Goal: Complete application form

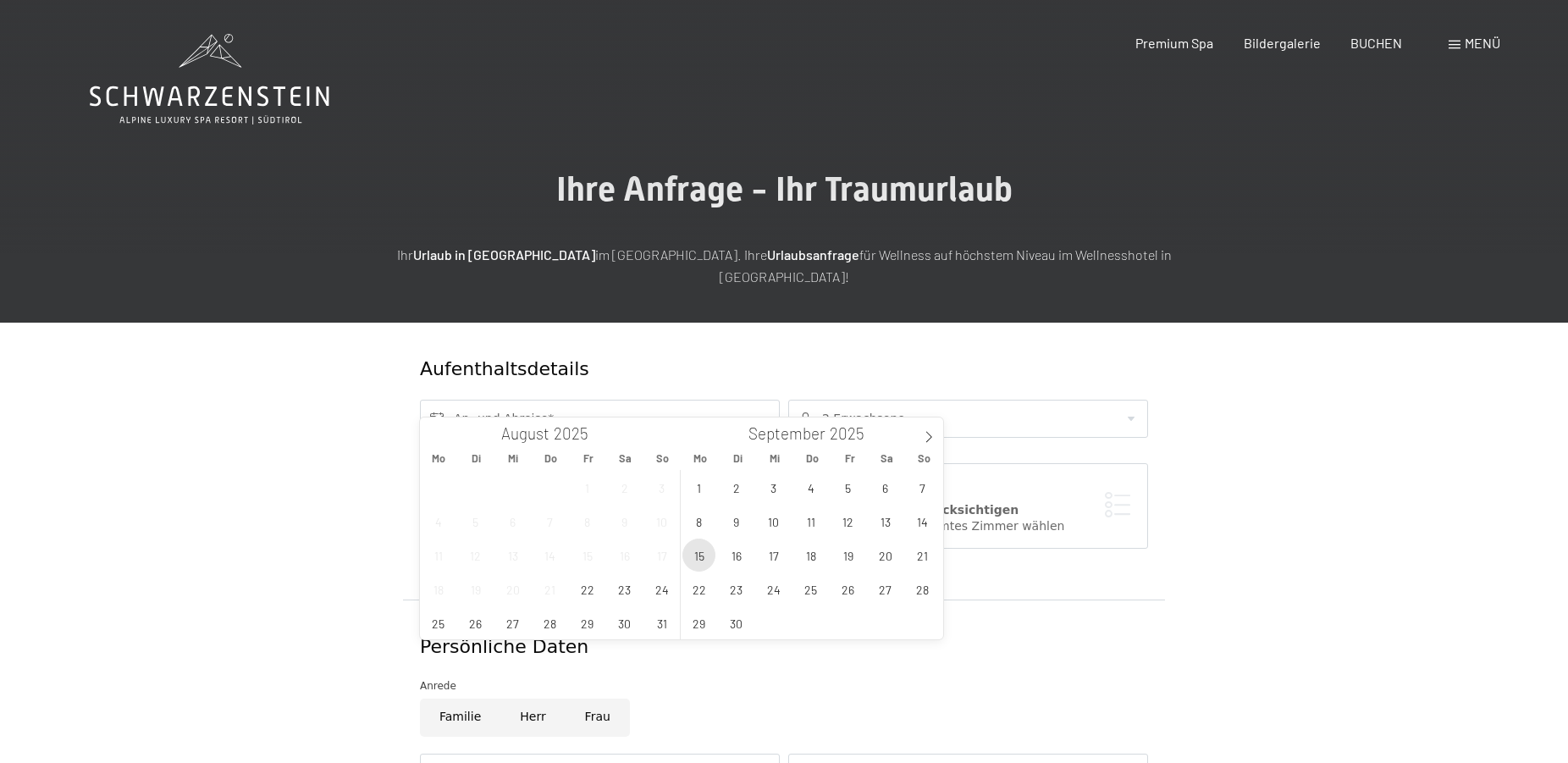
click at [705, 550] on span "15" at bounding box center [698, 554] width 33 height 33
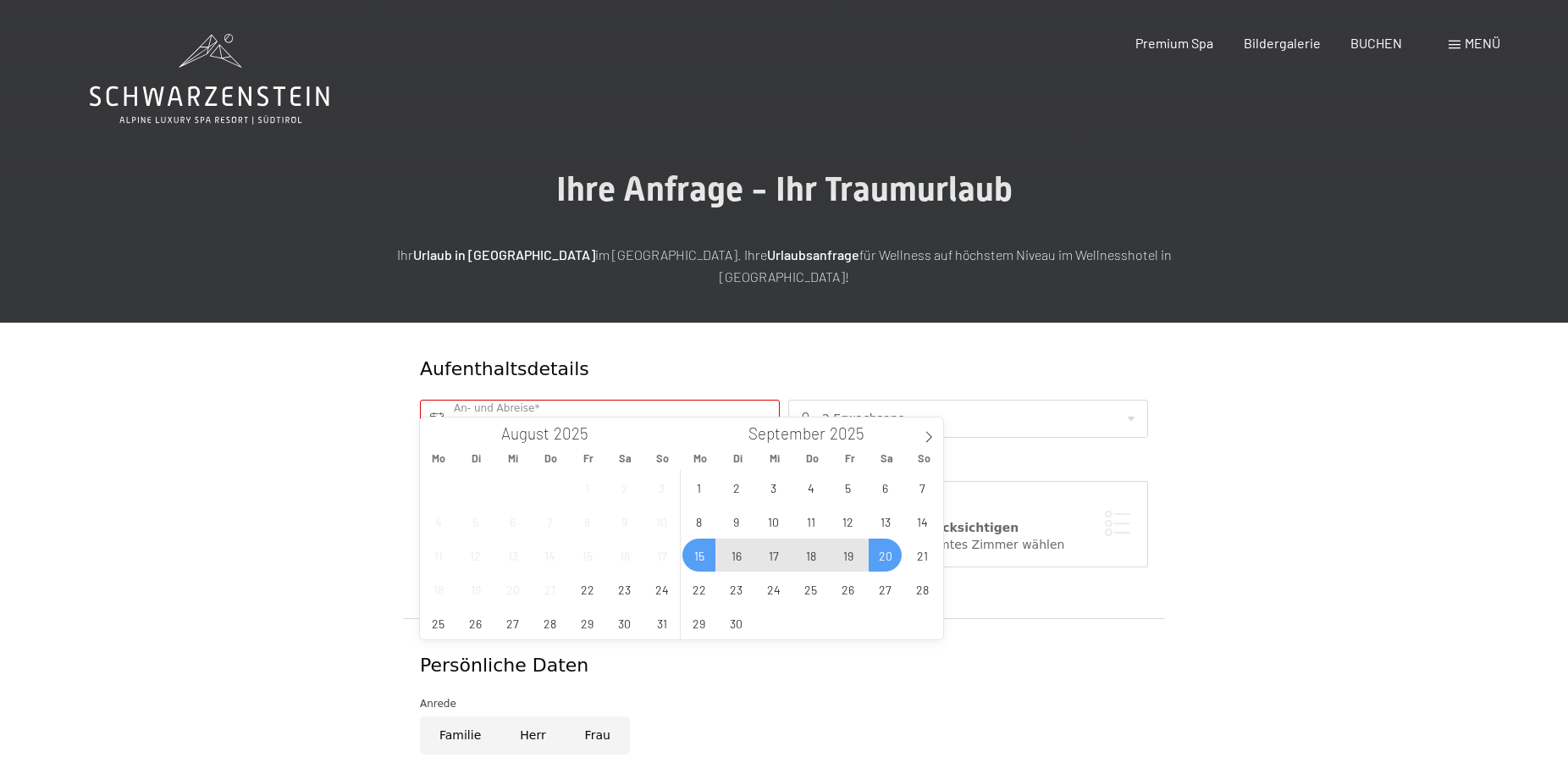
click at [881, 556] on span "20" at bounding box center [885, 554] width 33 height 33
type input "[DATE] - [DATE]"
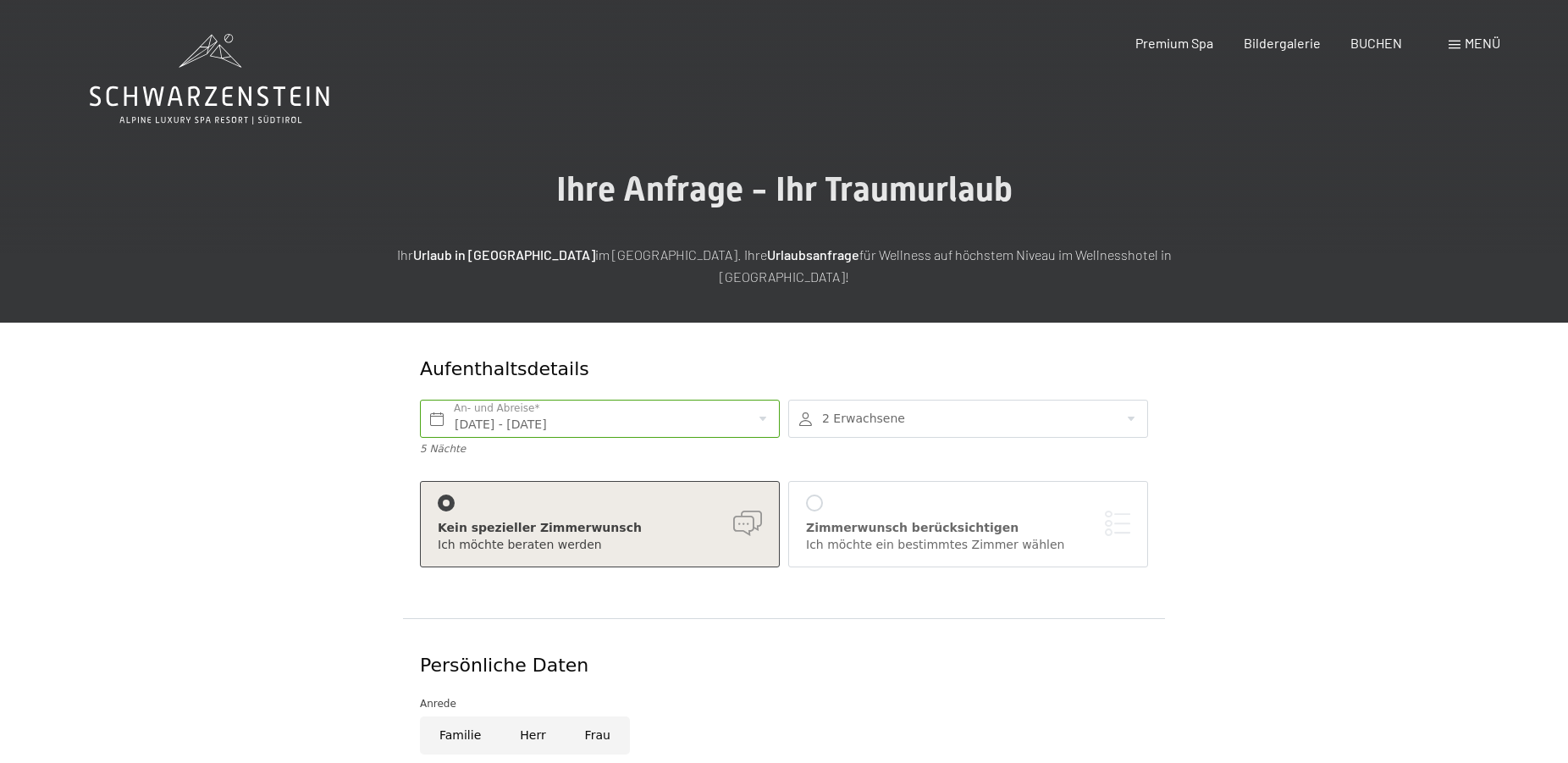
click at [881, 400] on div at bounding box center [968, 419] width 359 height 38
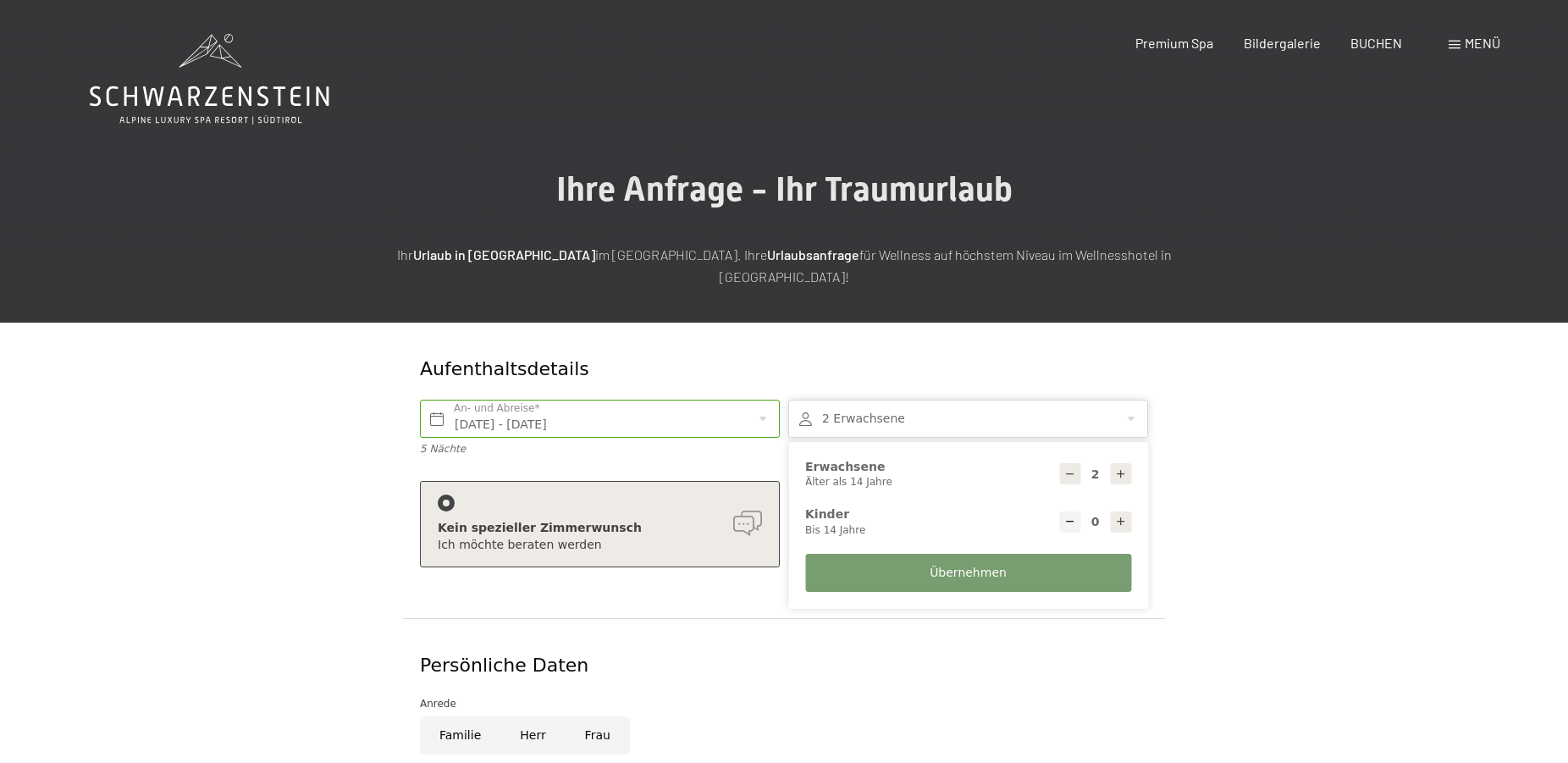
click at [856, 300] on p at bounding box center [784, 311] width 847 height 22
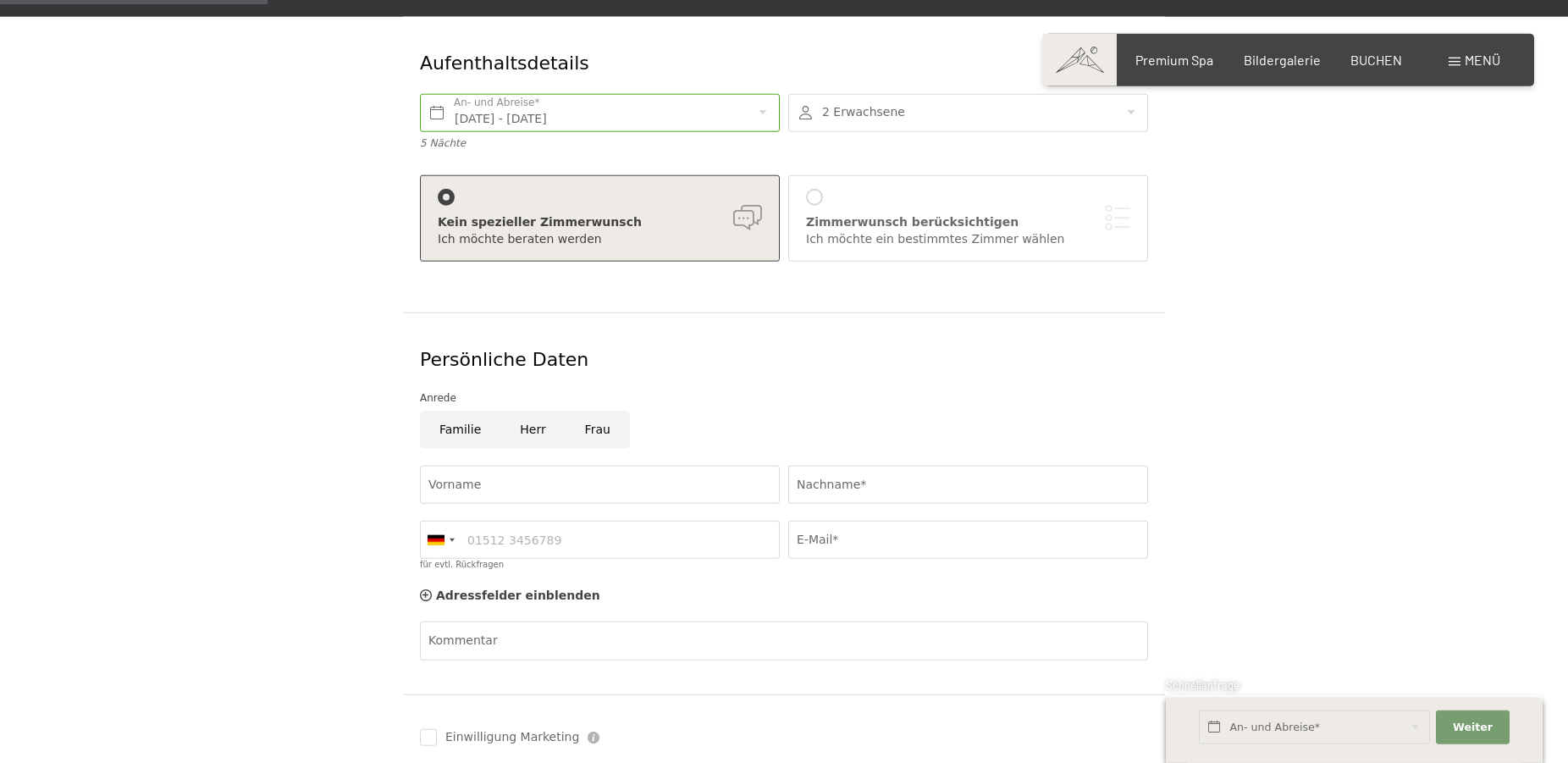
scroll to position [345, 0]
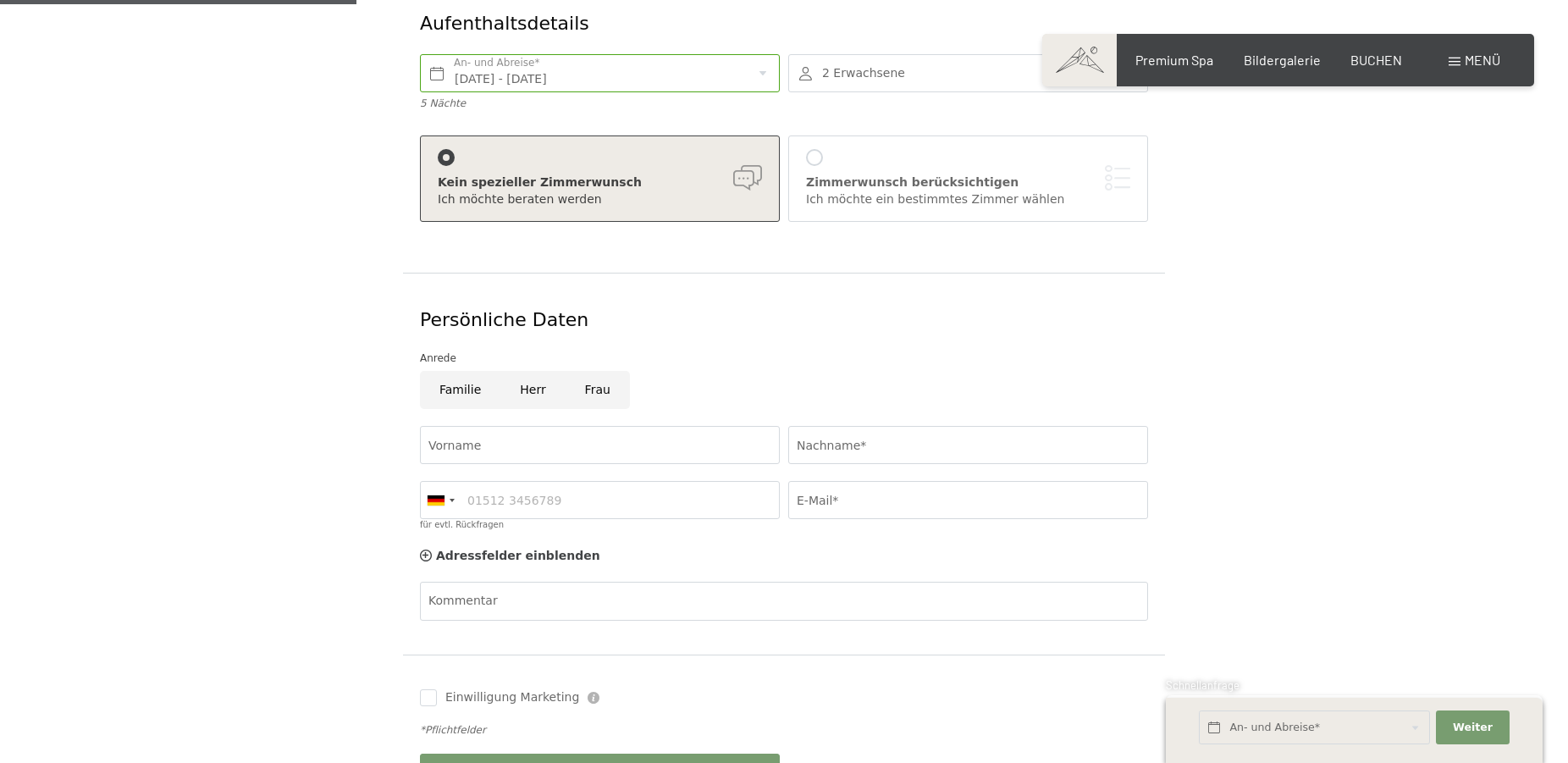
click at [527, 371] on input "Herr" at bounding box center [532, 390] width 64 height 38
radio input "true"
click at [521, 425] on input "Vorname" at bounding box center [599, 444] width 359 height 38
type input "H"
type input "[PERSON_NAME]"
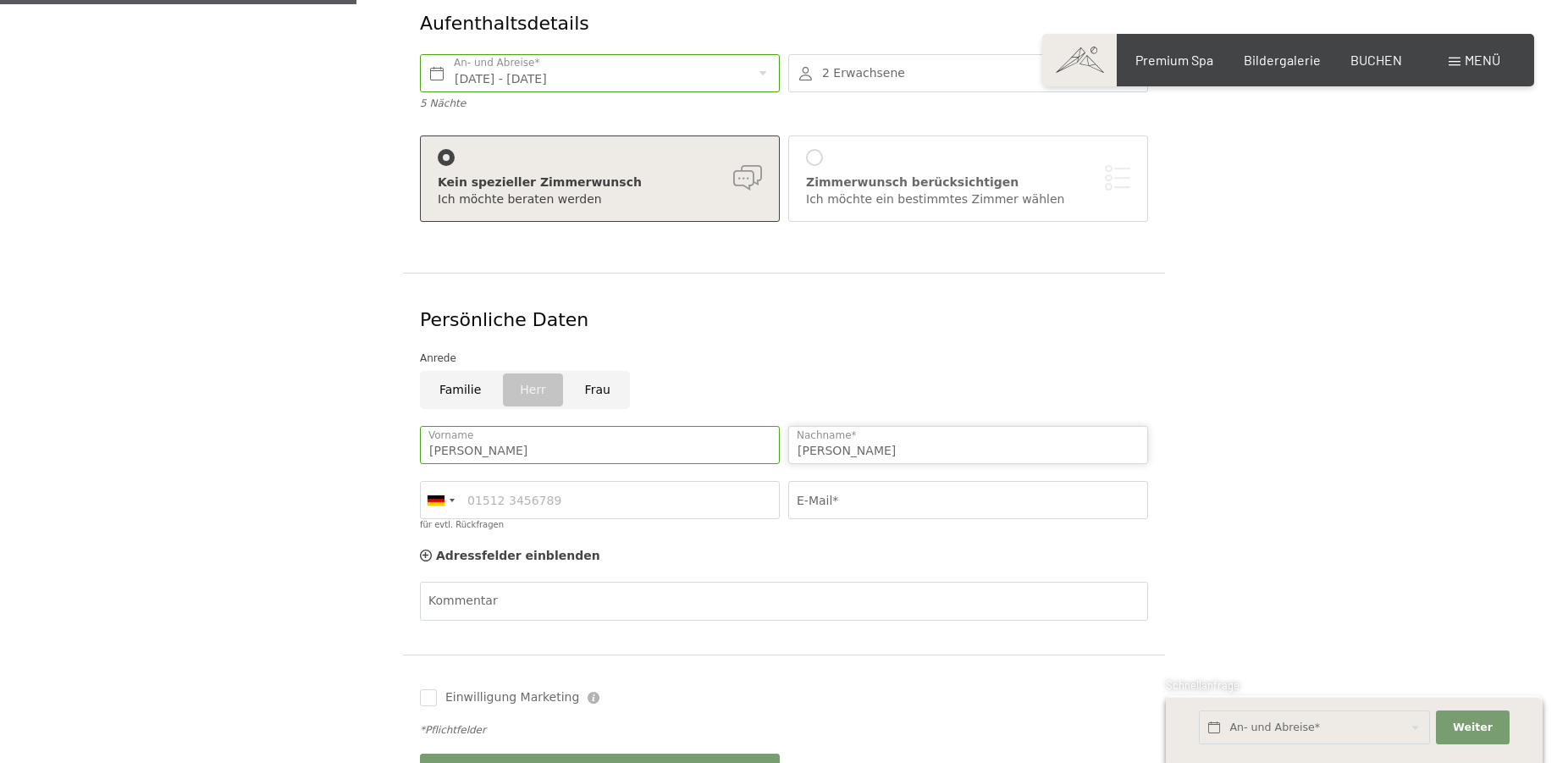
type input "[PERSON_NAME]"
click at [819, 481] on input "E-Mail*" at bounding box center [968, 499] width 359 height 38
type input "[EMAIL_ADDRESS][DOMAIN_NAME]"
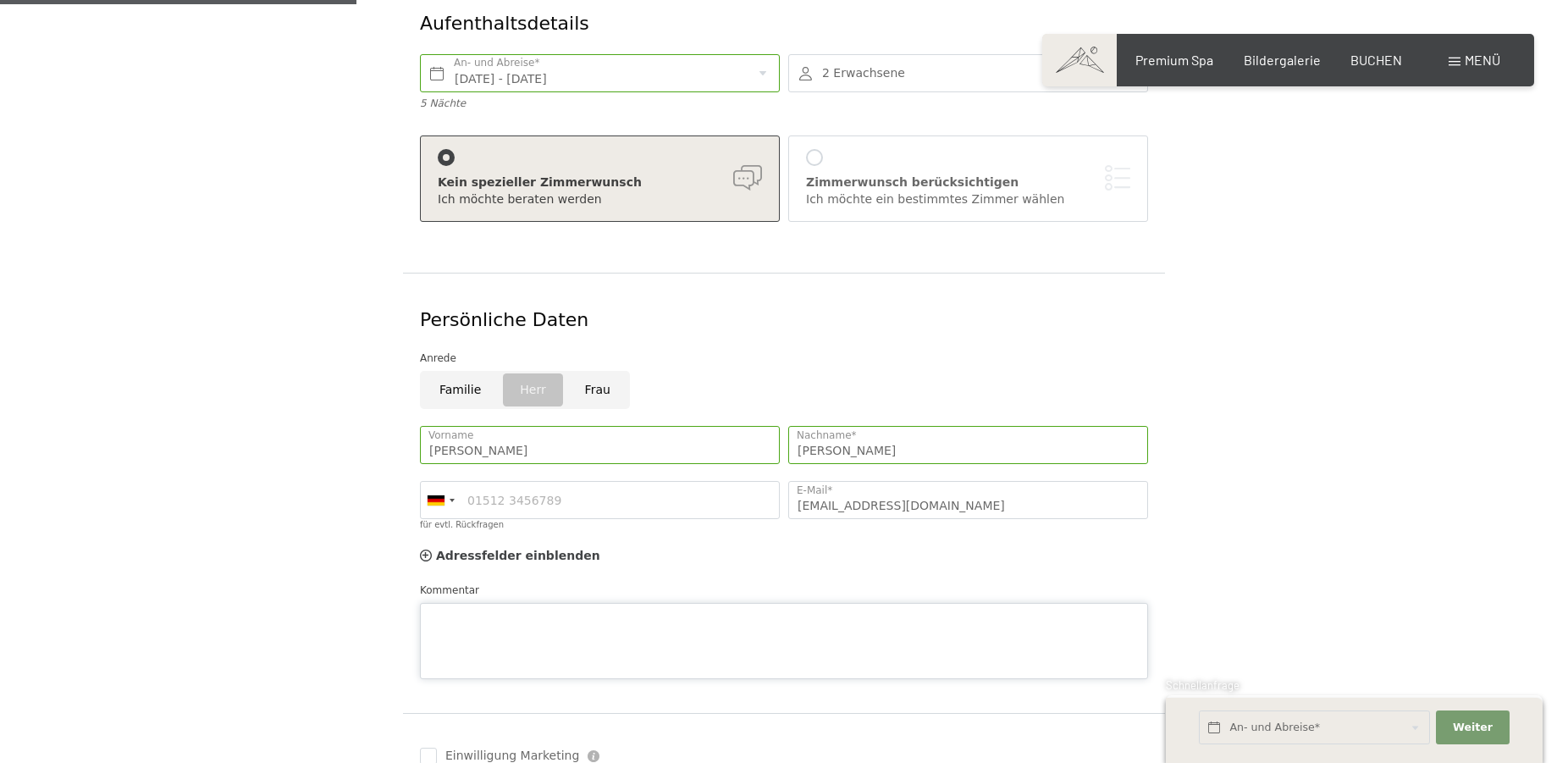
click at [651, 603] on textarea "Kommentar" at bounding box center [784, 641] width 729 height 76
paste textarea "Hallo liebes Team, Meine Frau hat eine Histaminunverträglichkeit und meidet fol…"
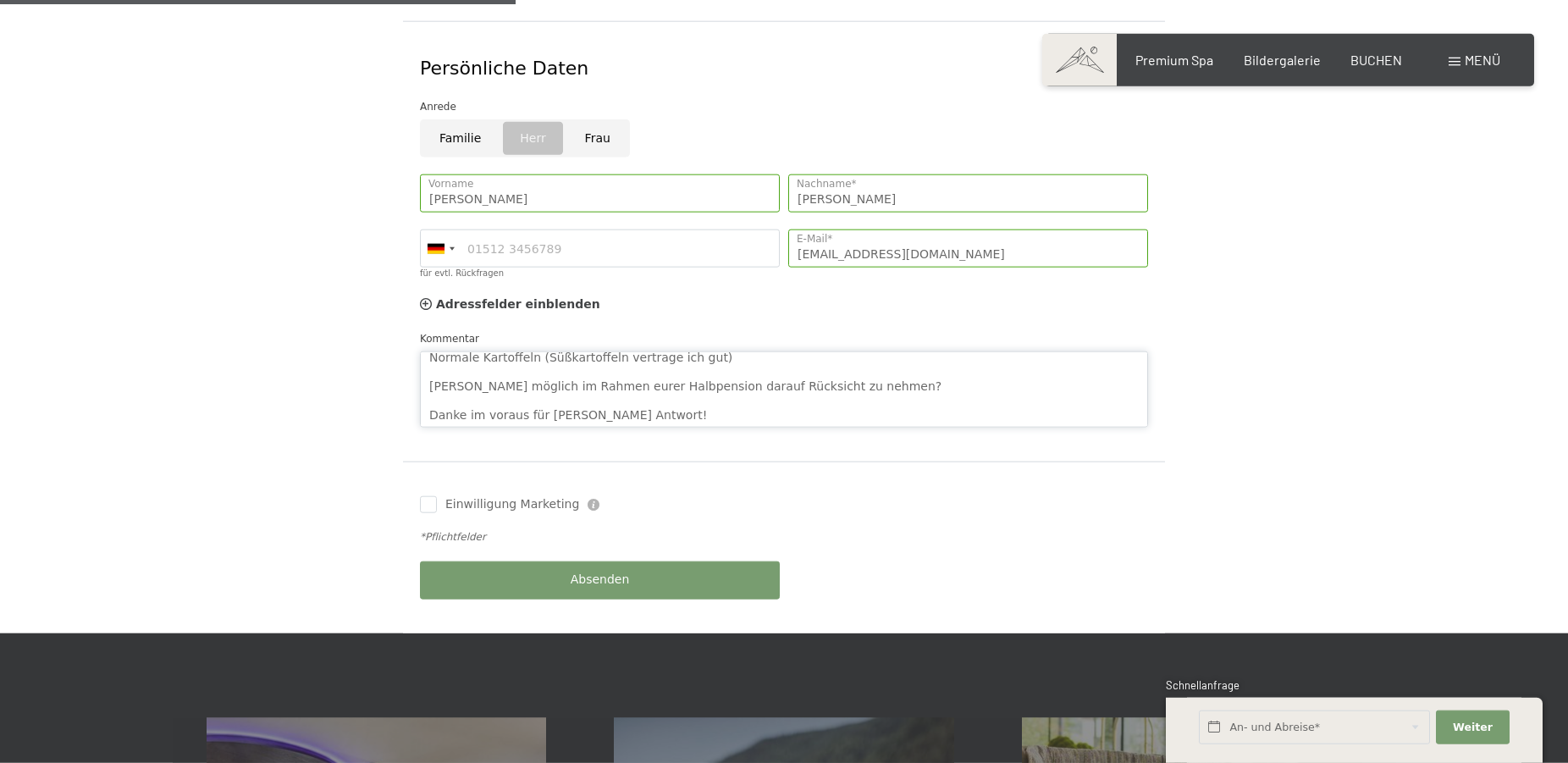
scroll to position [604, 0]
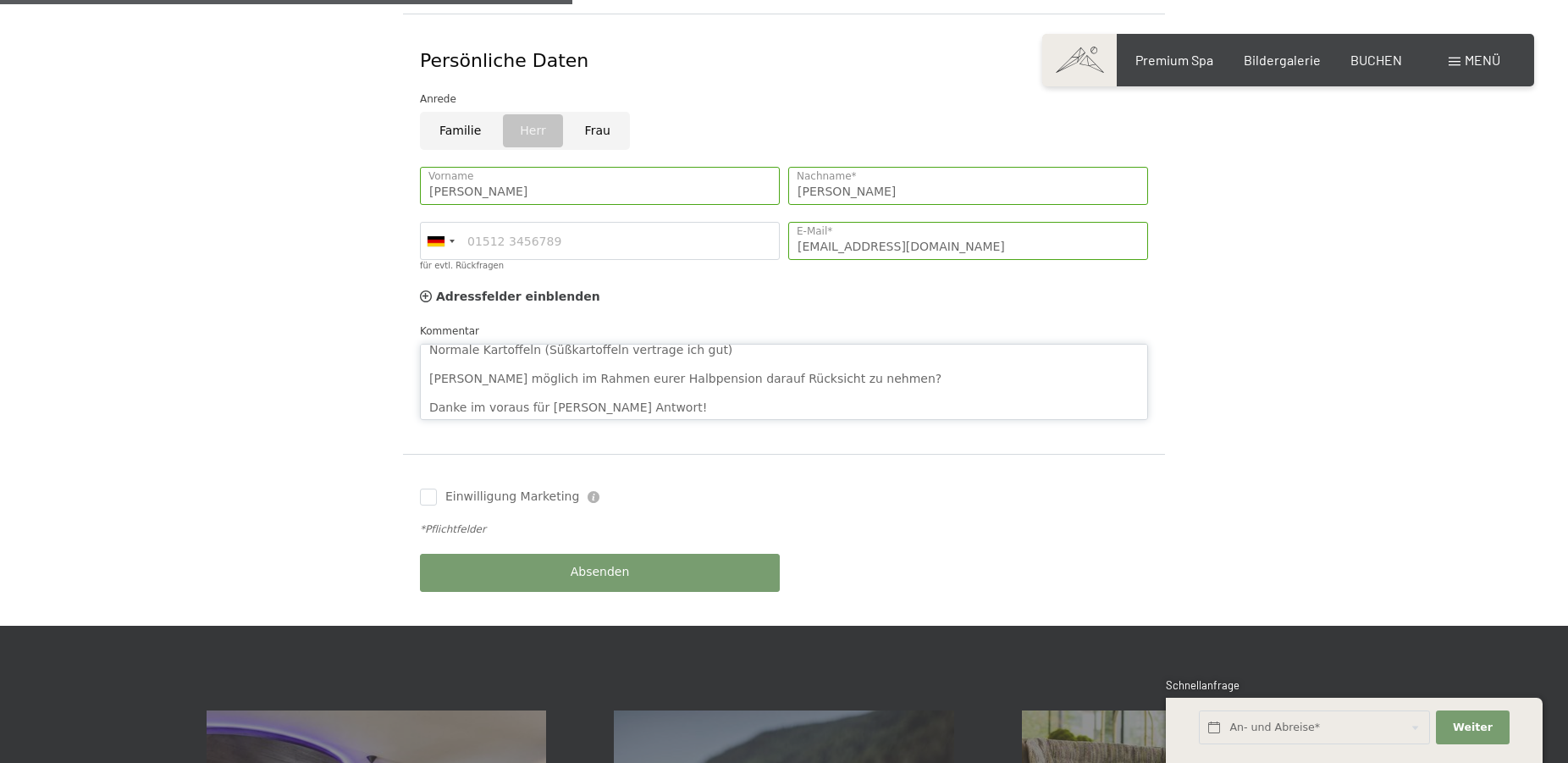
type textarea "Hallo liebes Team, Meine Frau hat eine Histaminunverträglichkeit und meidet fol…"
click at [663, 554] on button "Absenden" at bounding box center [599, 572] width 359 height 38
